Goal: Check status

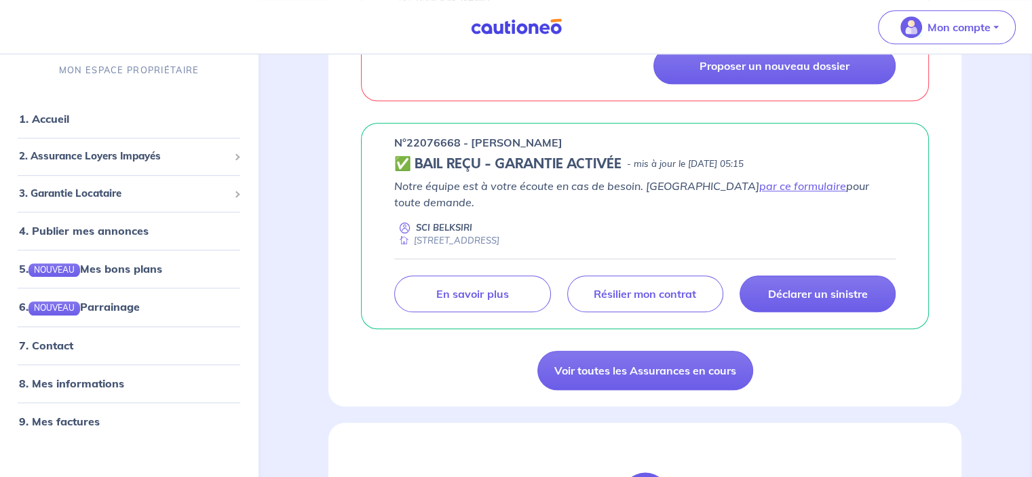
scroll to position [1086, 0]
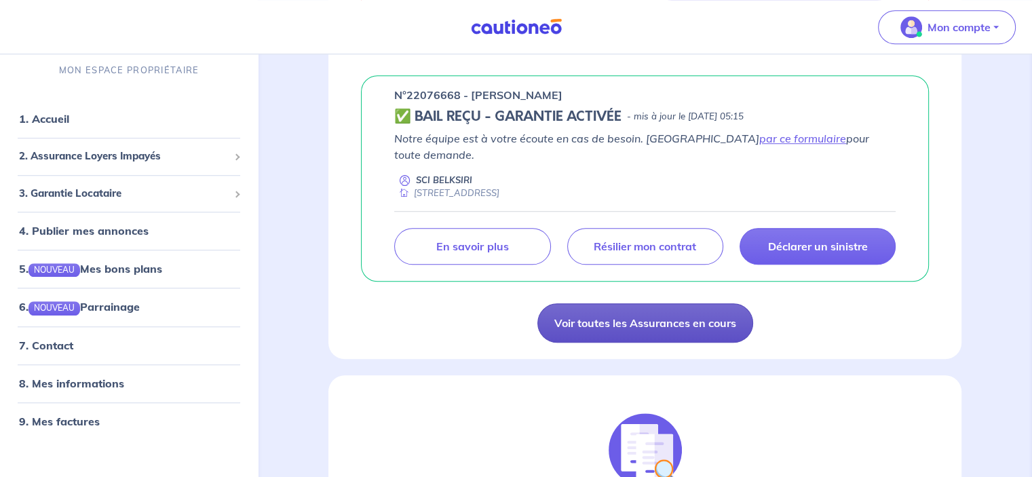
click at [637, 303] on link "Voir toutes les Assurances en cours" at bounding box center [645, 322] width 216 height 39
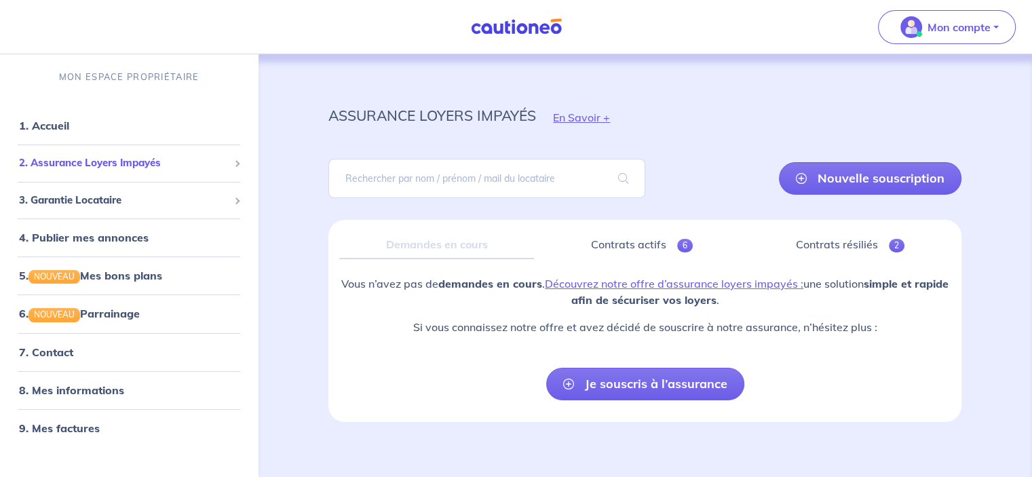
click at [143, 164] on span "2. Assurance Loyers Impayés" at bounding box center [124, 163] width 210 height 16
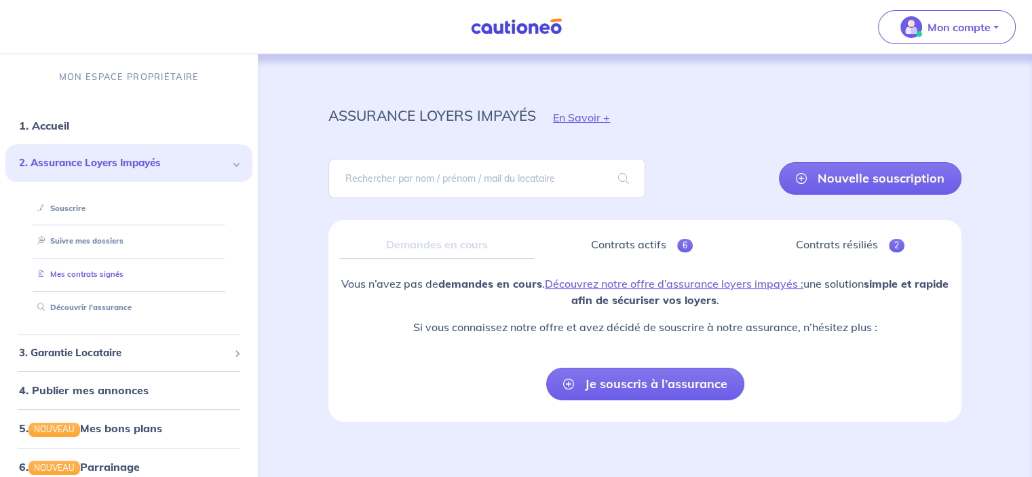
click at [105, 278] on link "Mes contrats signés" at bounding box center [78, 274] width 92 height 10
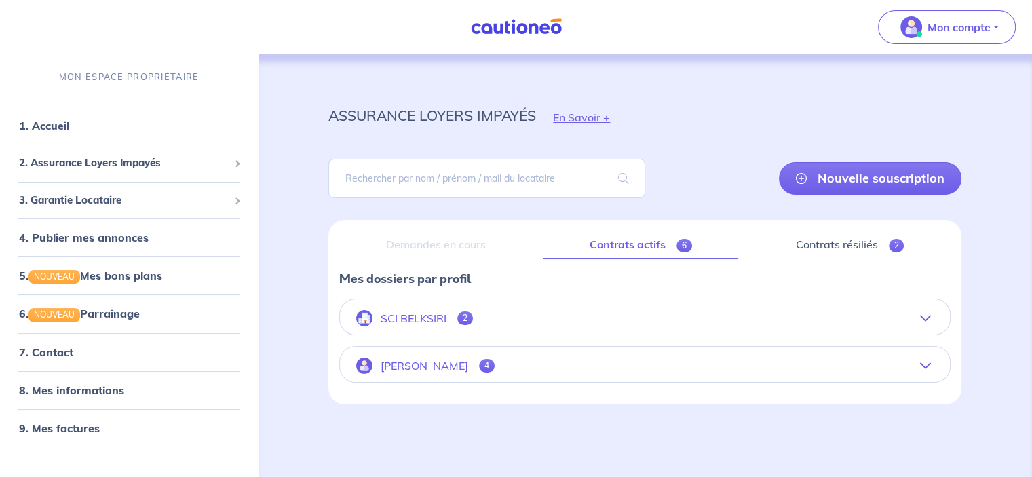
scroll to position [6, 0]
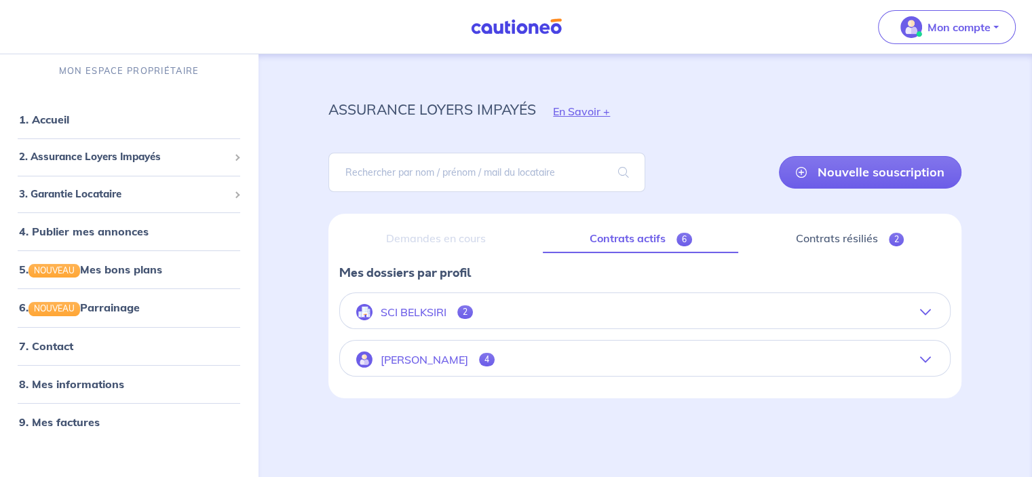
click at [411, 360] on p "[PERSON_NAME]" at bounding box center [425, 360] width 88 height 13
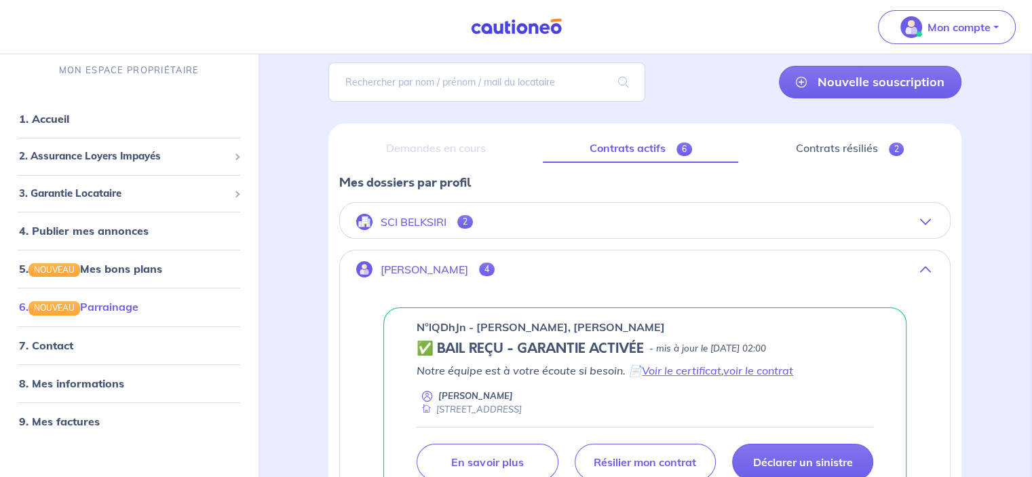
scroll to position [136, 0]
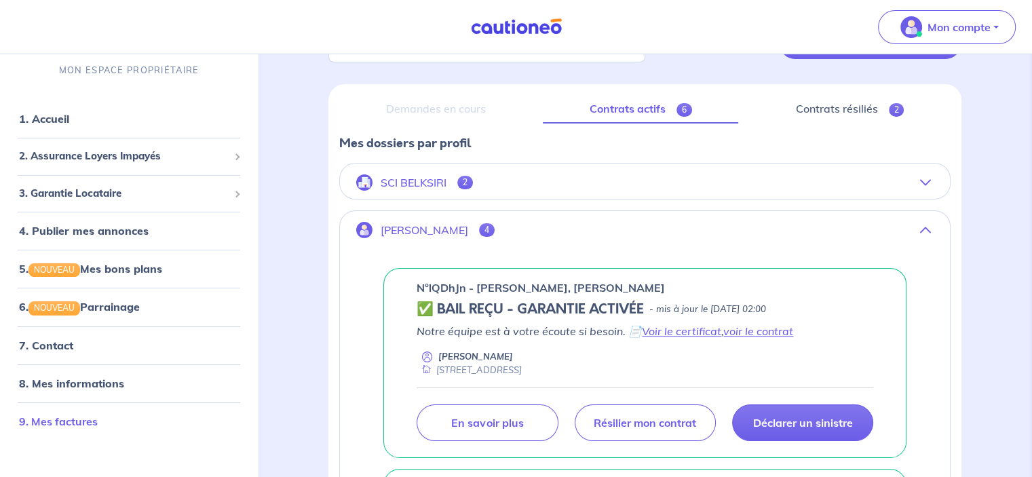
click at [74, 423] on link "9. Mes factures" at bounding box center [58, 422] width 79 height 14
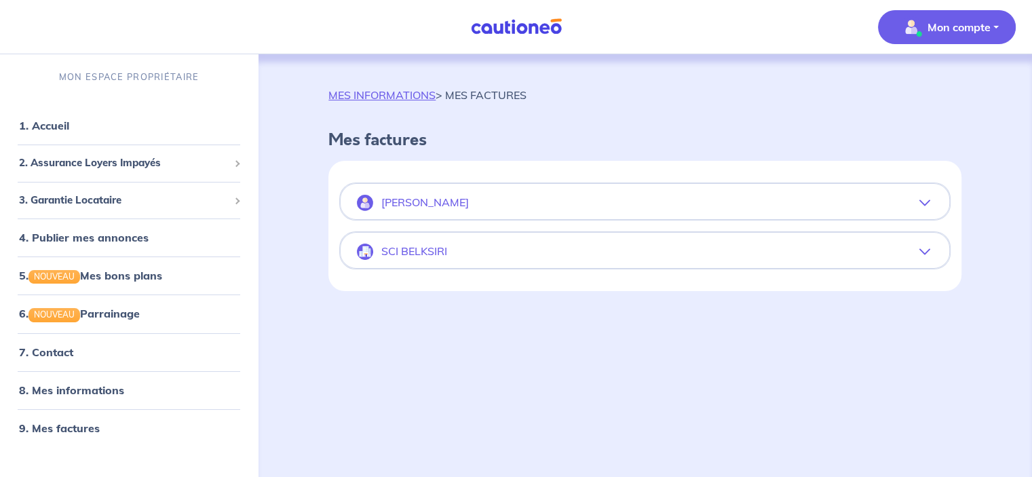
click at [926, 202] on icon "button" at bounding box center [925, 202] width 11 height 11
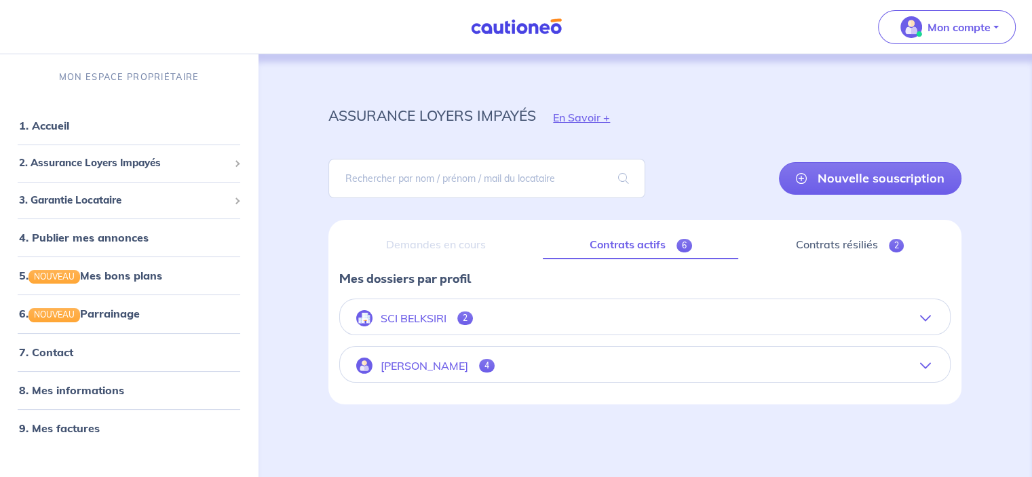
click at [926, 362] on icon "button" at bounding box center [925, 365] width 11 height 11
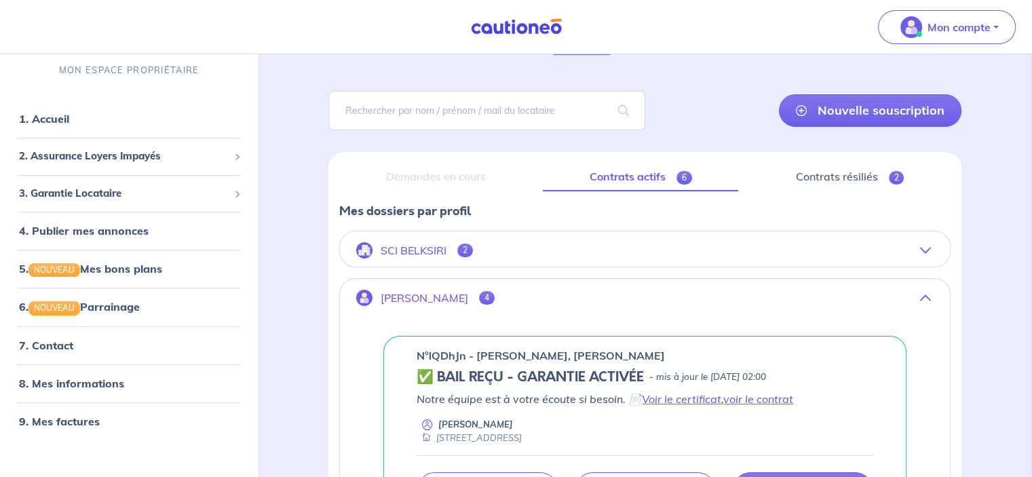
scroll to position [136, 0]
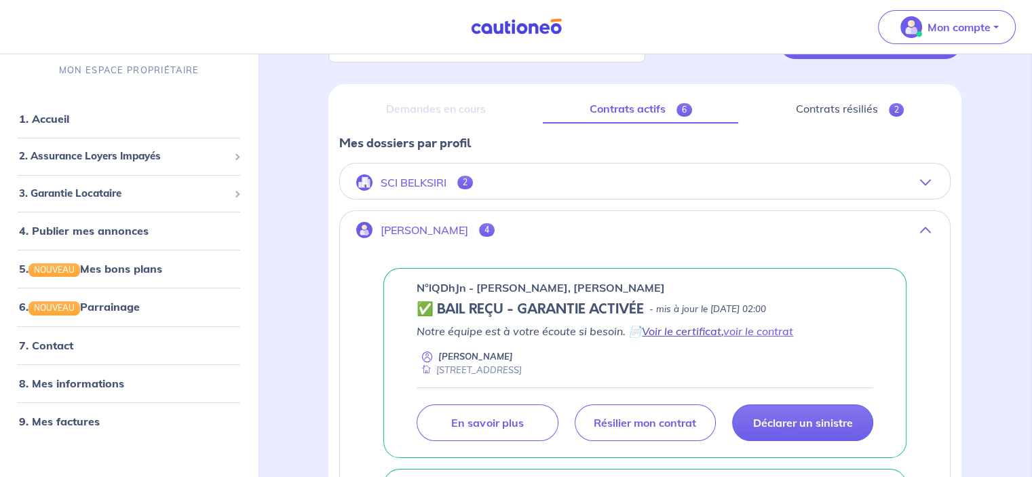
click at [679, 328] on link "Voir le certificat" at bounding box center [681, 331] width 79 height 14
